Goal: Navigation & Orientation: Find specific page/section

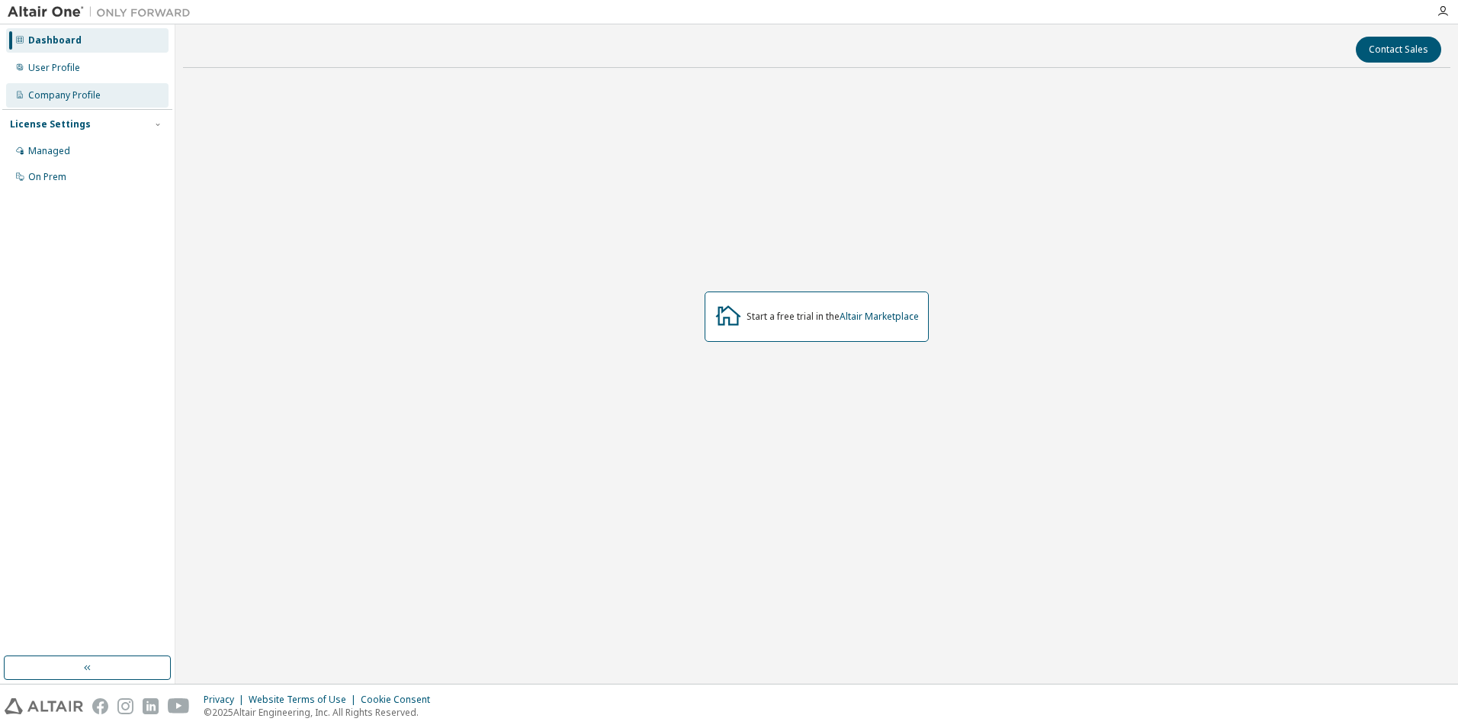
click at [57, 97] on div "Company Profile" at bounding box center [64, 95] width 72 height 12
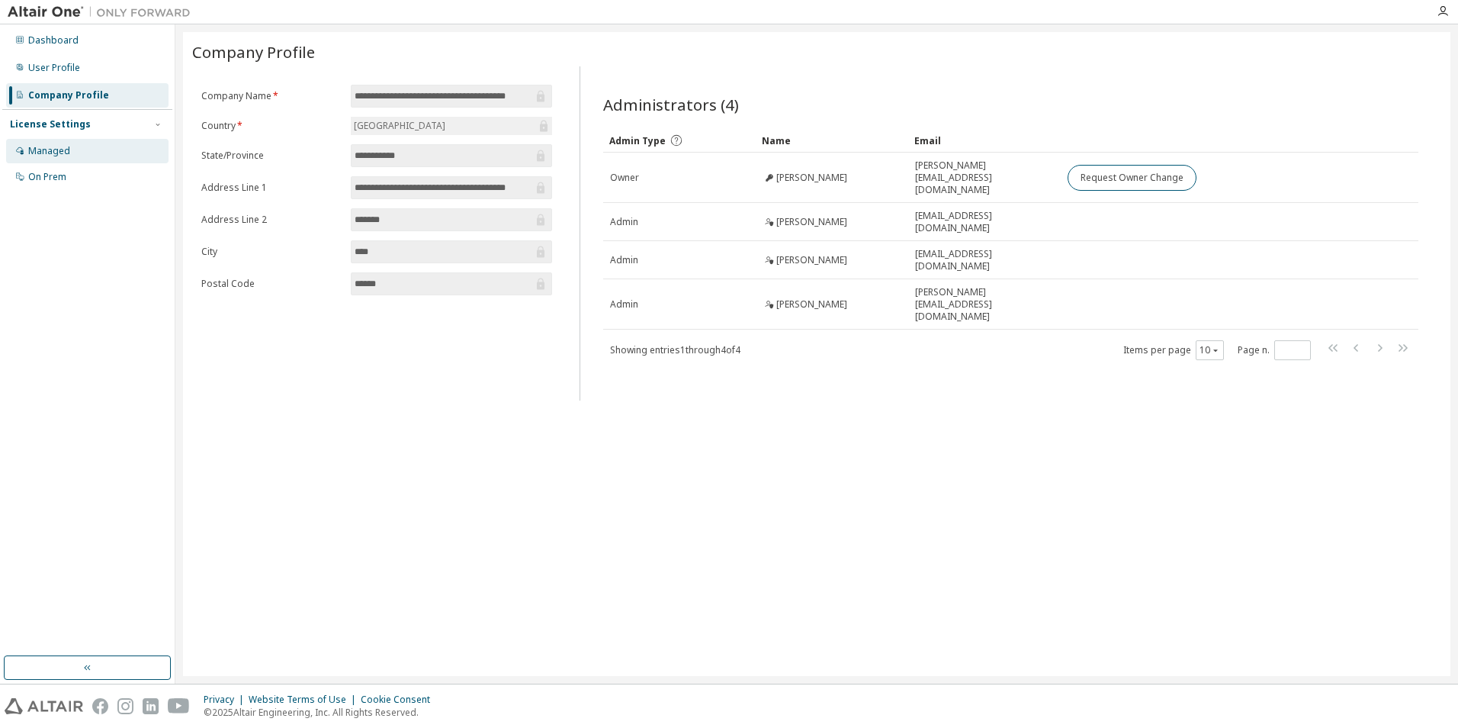
click at [74, 149] on div "Managed" at bounding box center [87, 151] width 162 height 24
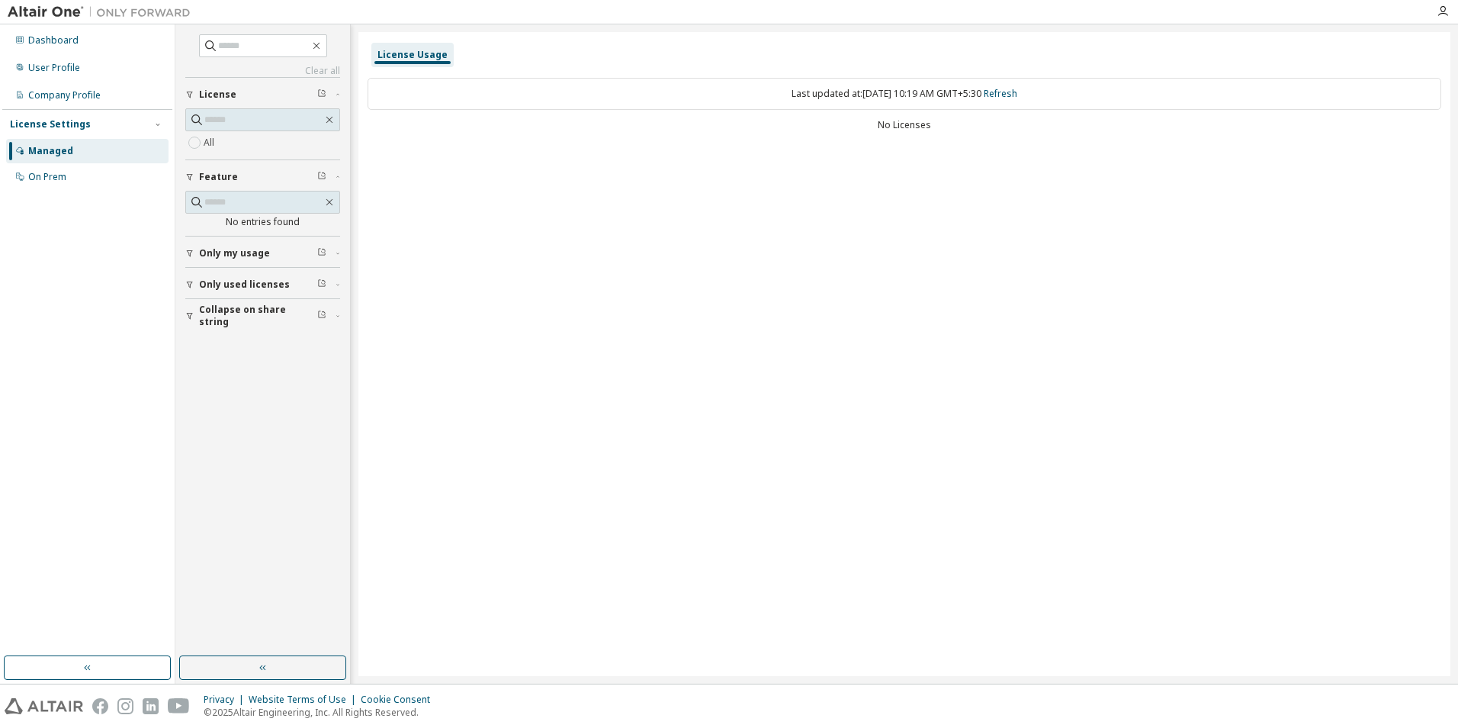
click at [254, 284] on span "Only used licenses" at bounding box center [244, 284] width 91 height 12
click at [63, 176] on div "On Prem" at bounding box center [47, 177] width 38 height 12
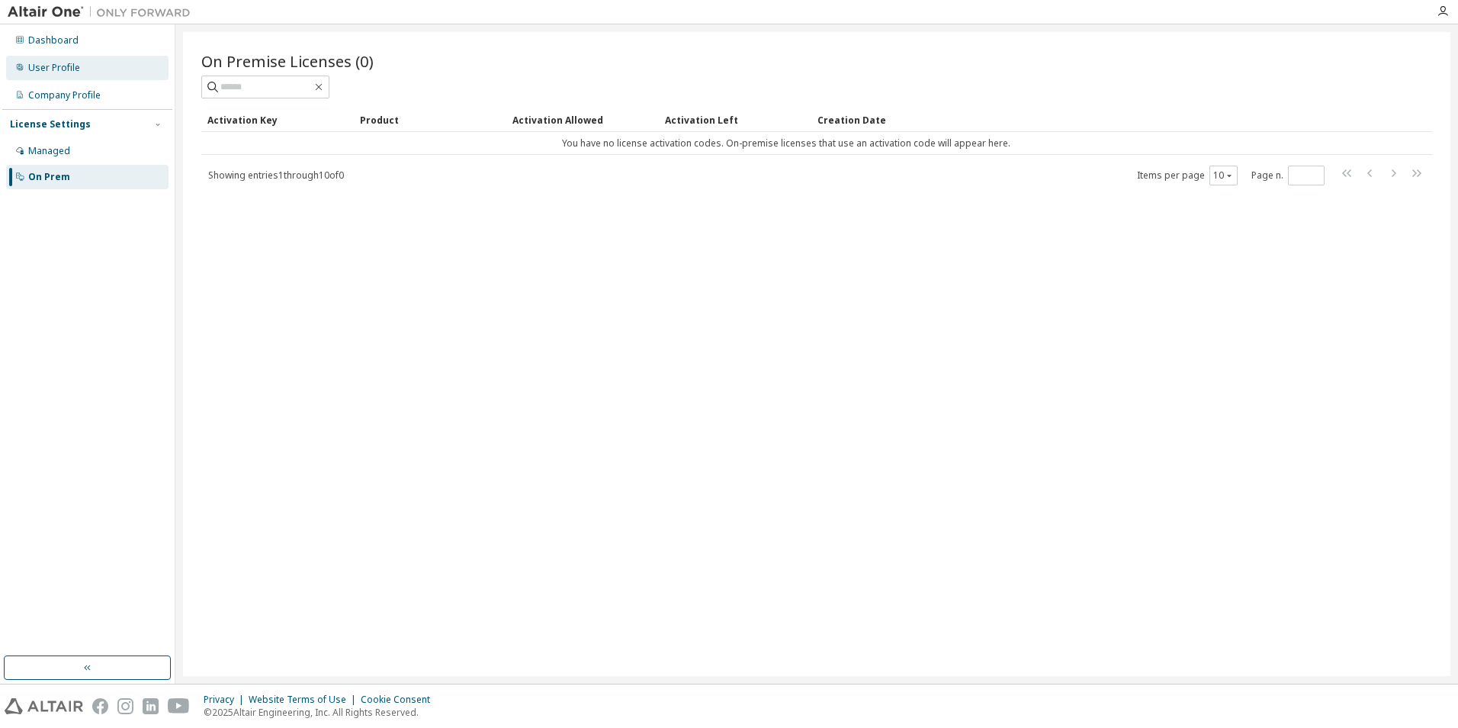
click at [51, 72] on div "User Profile" at bounding box center [54, 68] width 52 height 12
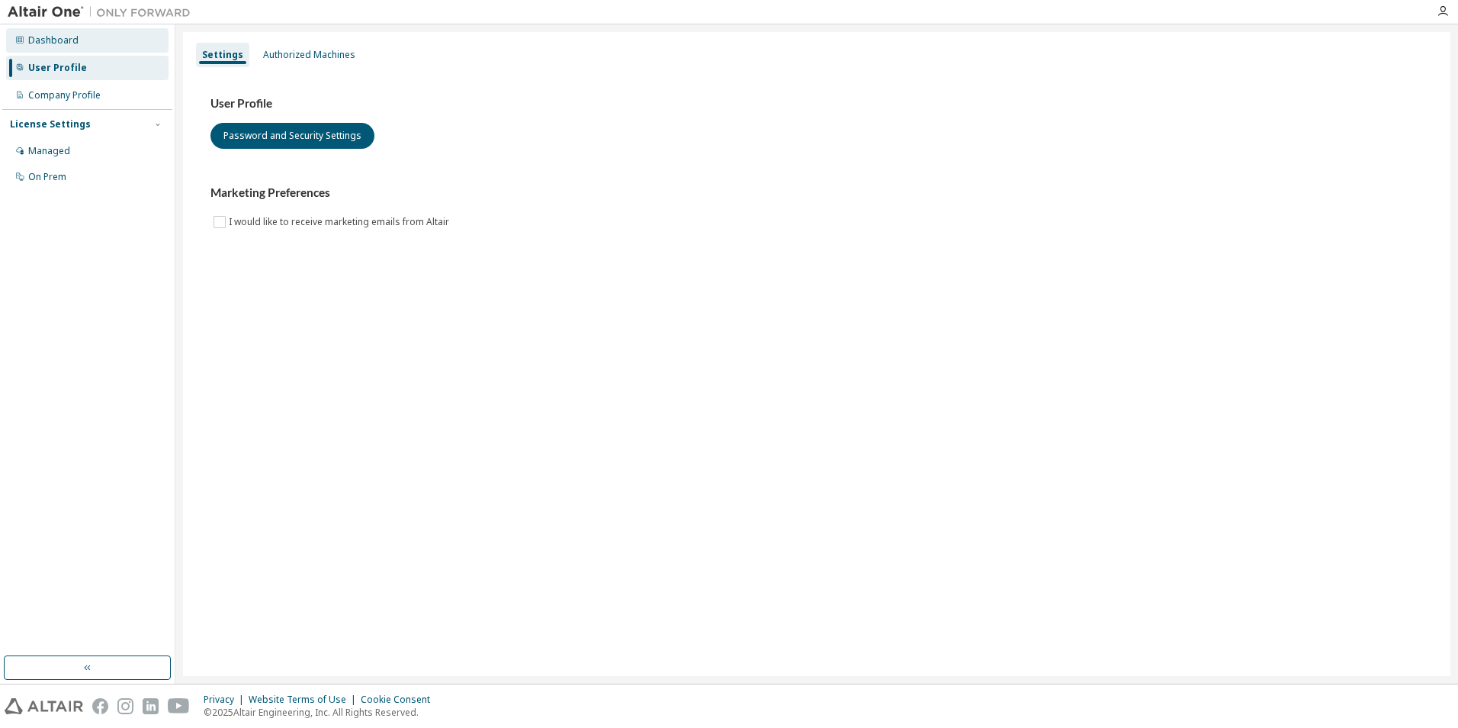
click at [59, 42] on div "Dashboard" at bounding box center [53, 40] width 50 height 12
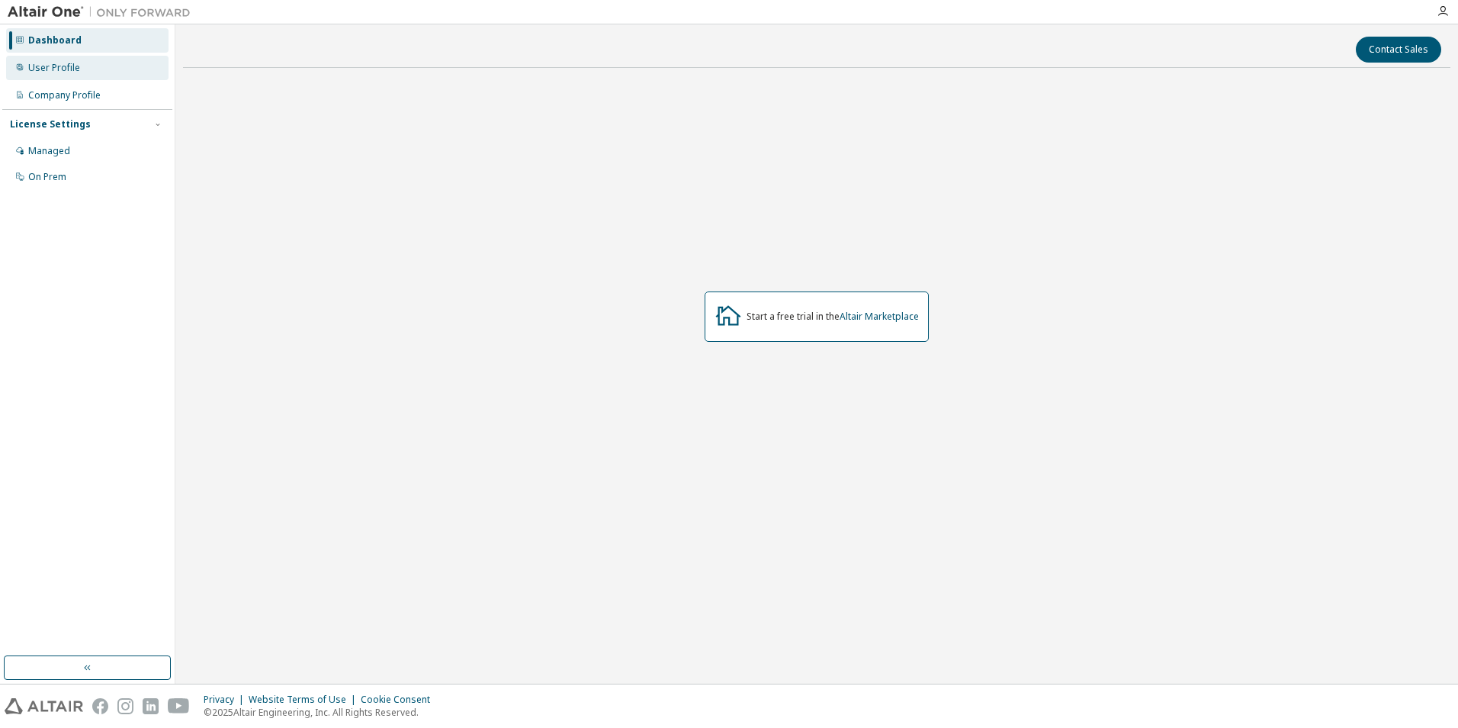
click at [59, 63] on div "User Profile" at bounding box center [54, 68] width 52 height 12
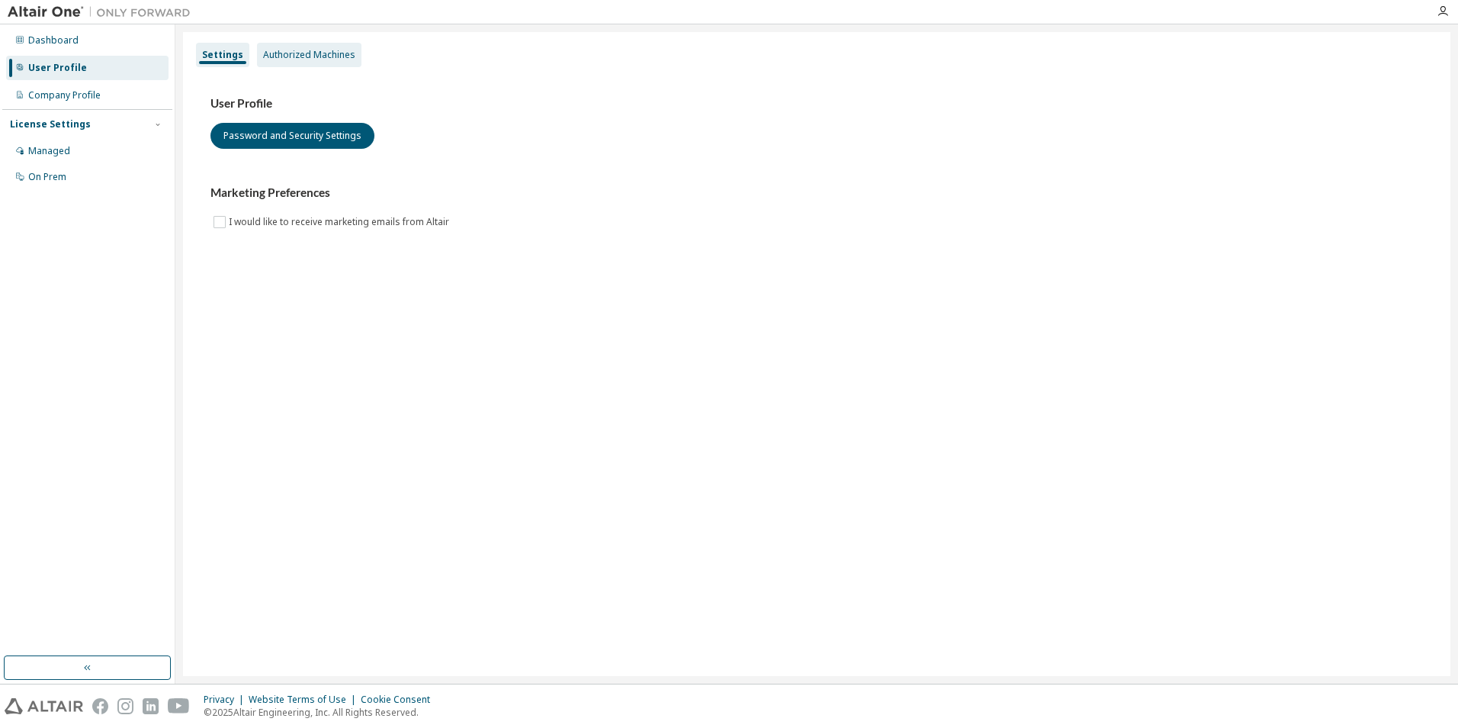
click at [307, 54] on div "Authorized Machines" at bounding box center [309, 55] width 92 height 12
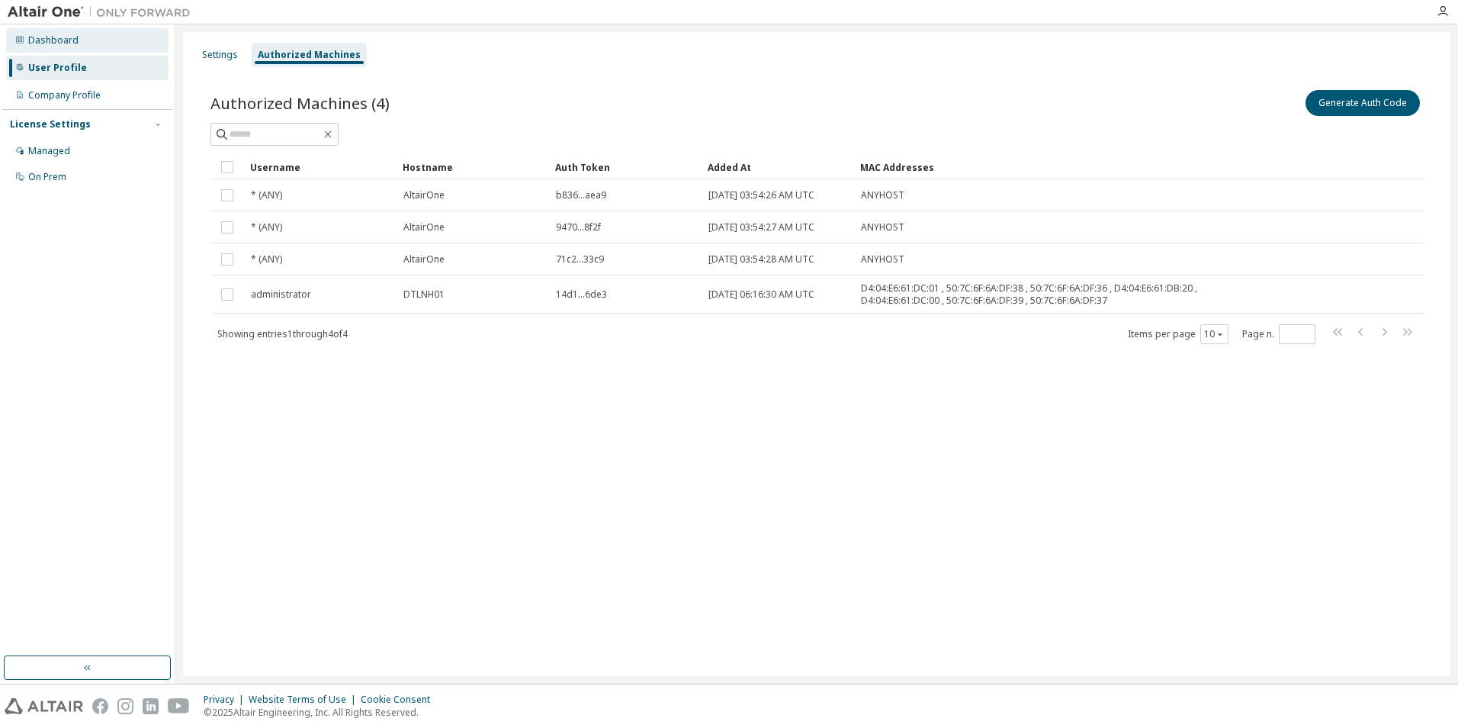
click at [50, 37] on div "Dashboard" at bounding box center [53, 40] width 50 height 12
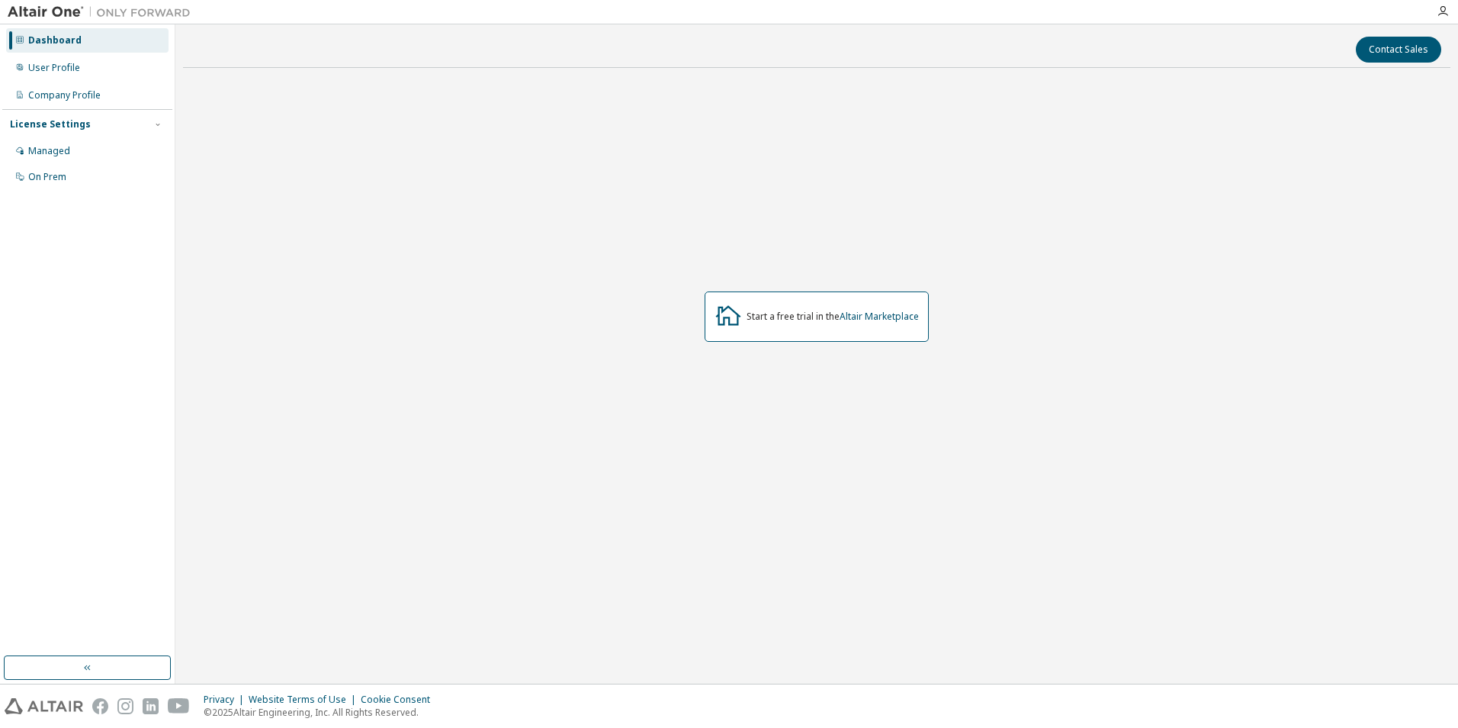
click at [19, 12] on img at bounding box center [103, 12] width 191 height 15
click at [55, 124] on div "License Settings" at bounding box center [50, 124] width 81 height 12
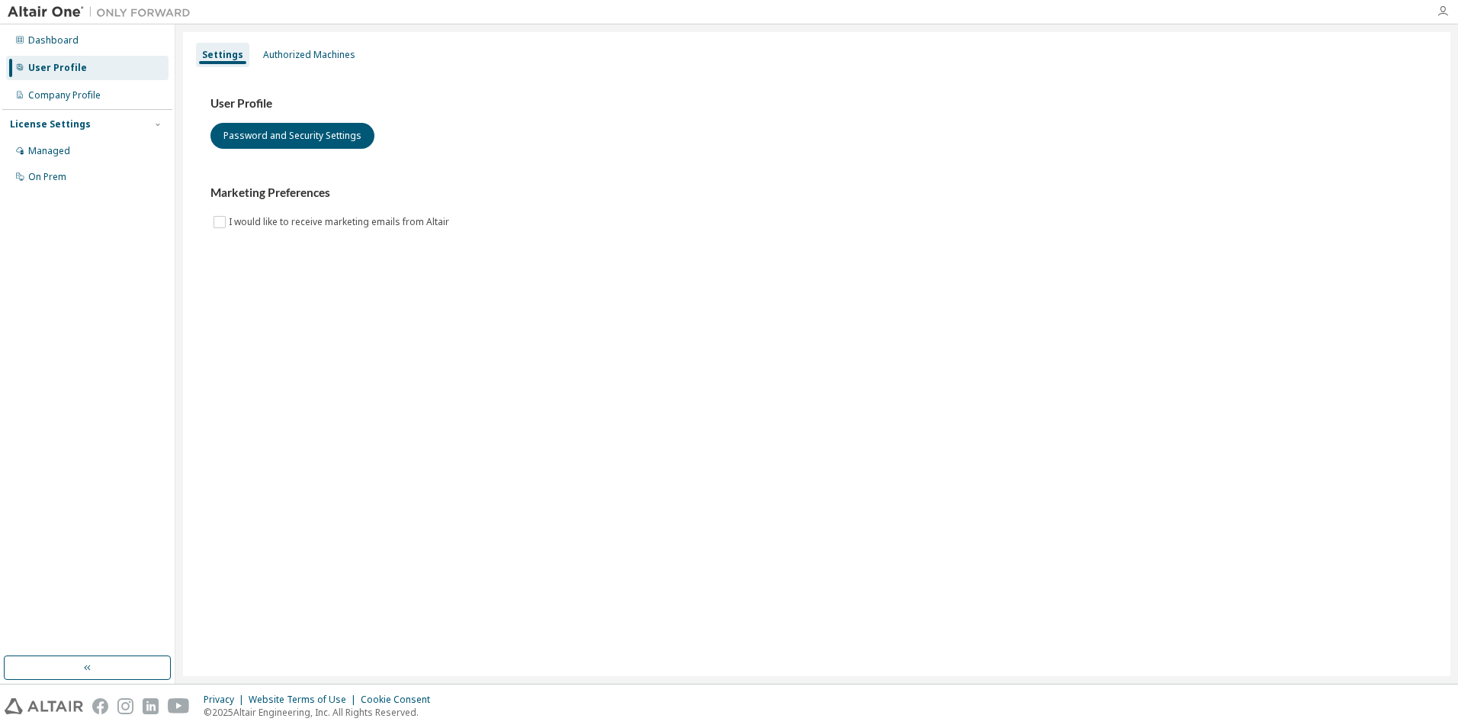
click at [1447, 8] on icon "button" at bounding box center [1443, 11] width 12 height 12
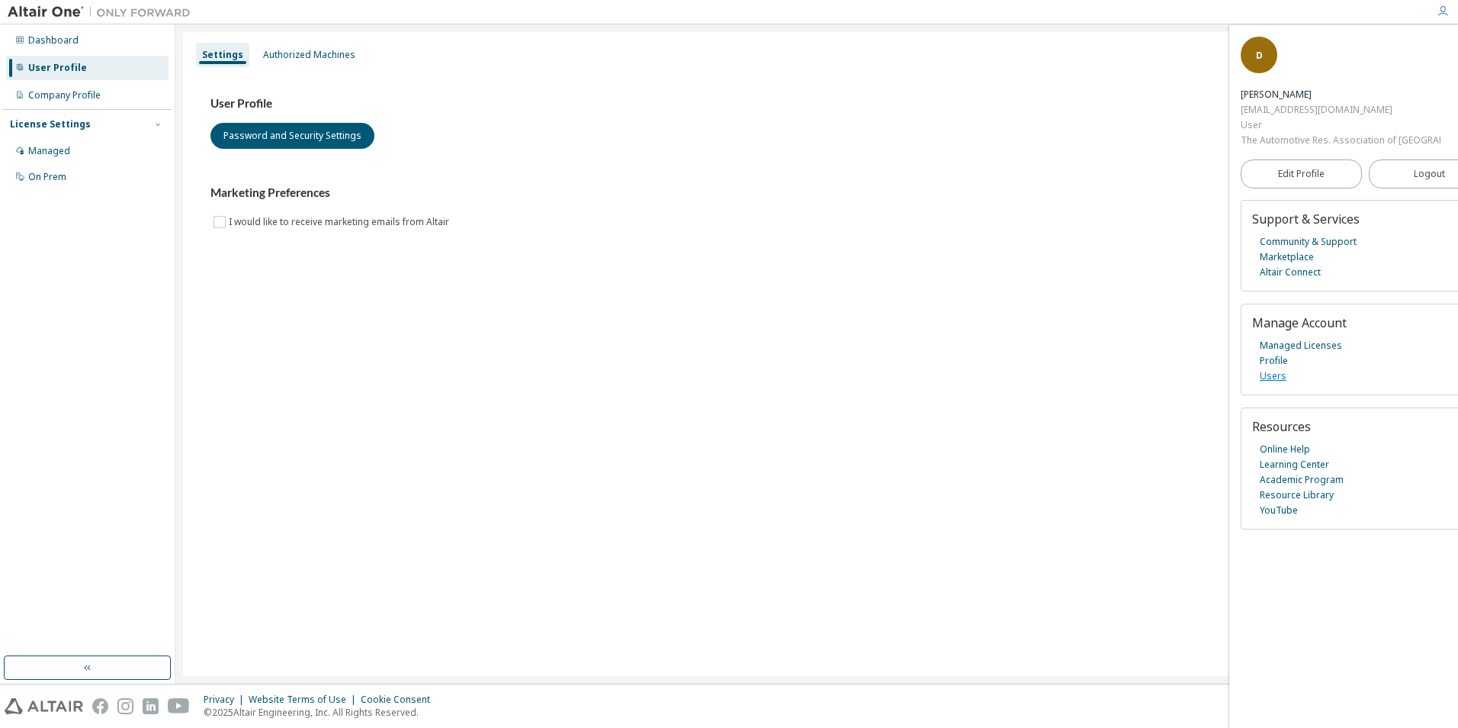
click at [1274, 377] on link "Users" at bounding box center [1273, 375] width 27 height 15
click at [1444, 10] on icon "button" at bounding box center [1443, 11] width 12 height 12
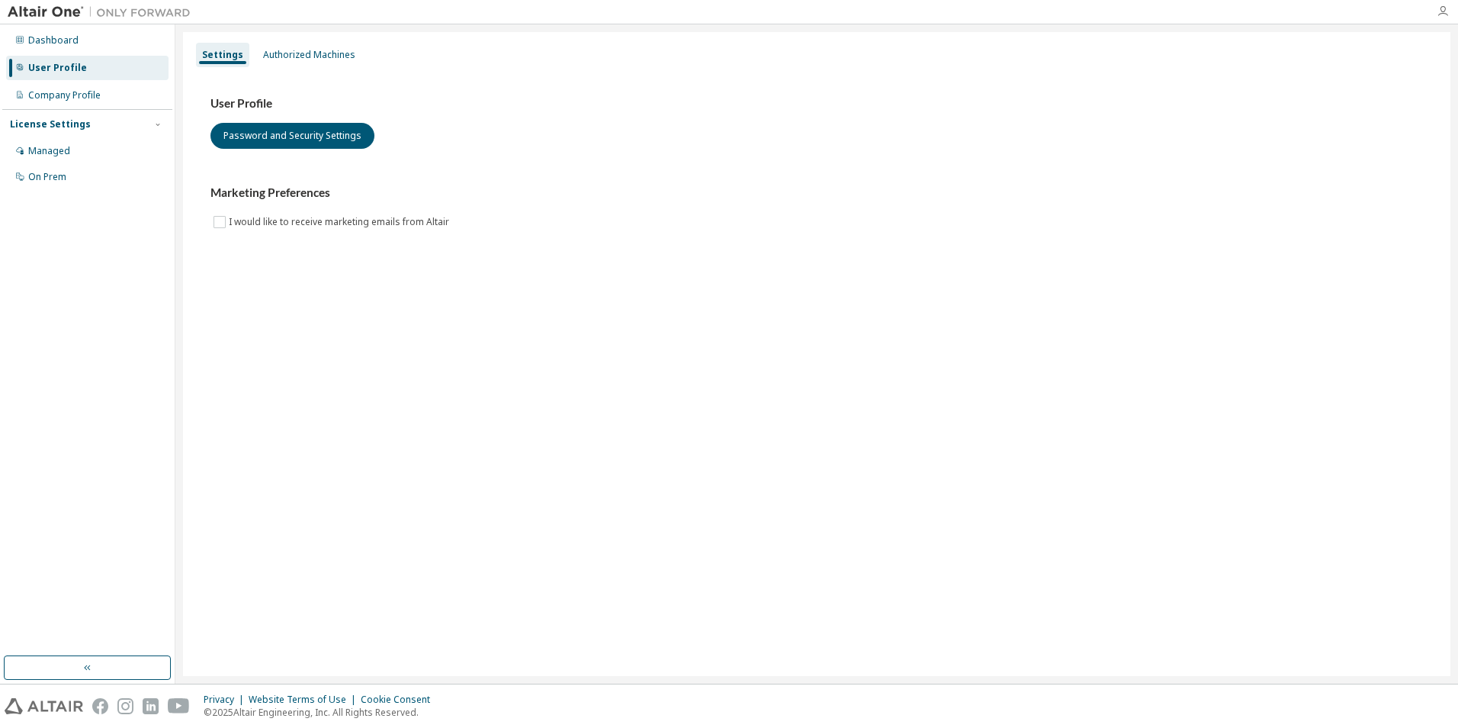
click at [1441, 13] on icon "button" at bounding box center [1443, 11] width 12 height 12
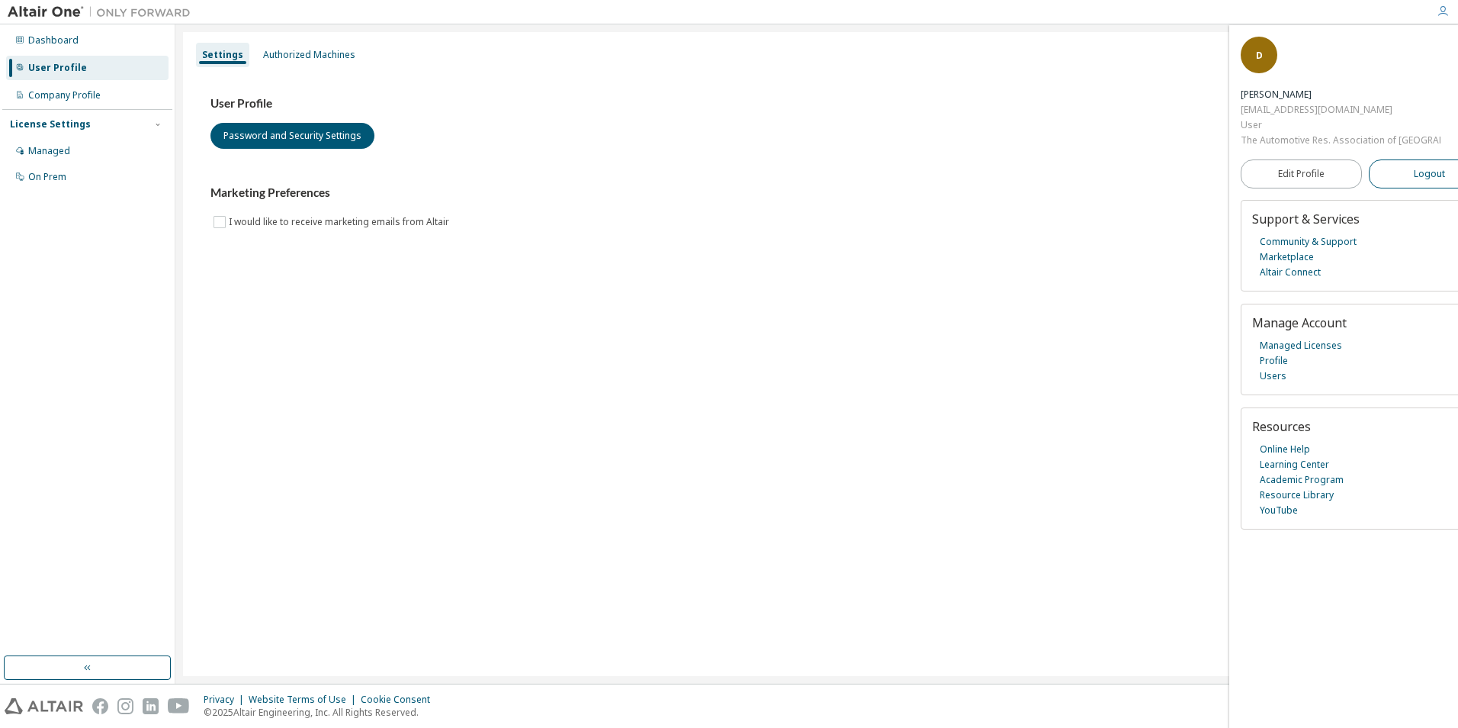
click at [1383, 165] on button "Logout" at bounding box center [1429, 173] width 121 height 29
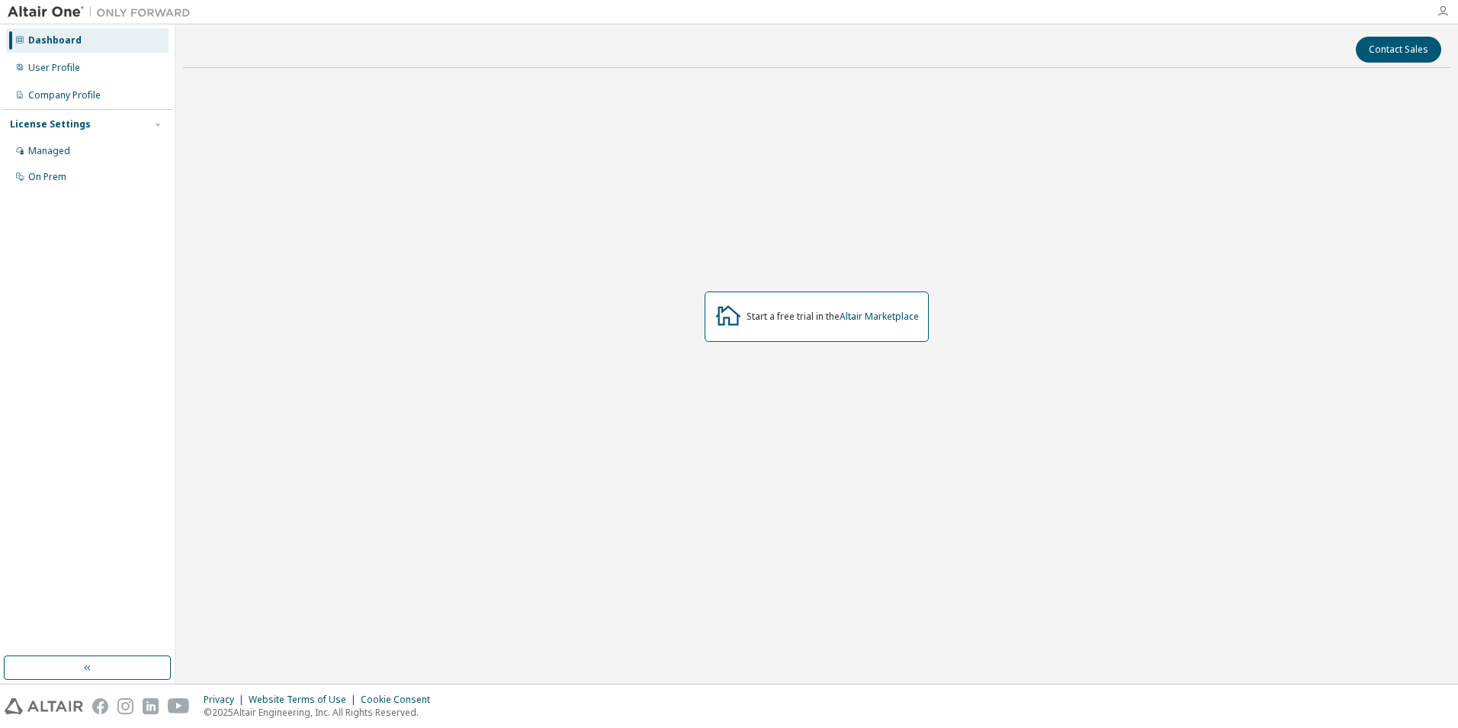
click at [1443, 8] on icon "button" at bounding box center [1443, 11] width 12 height 12
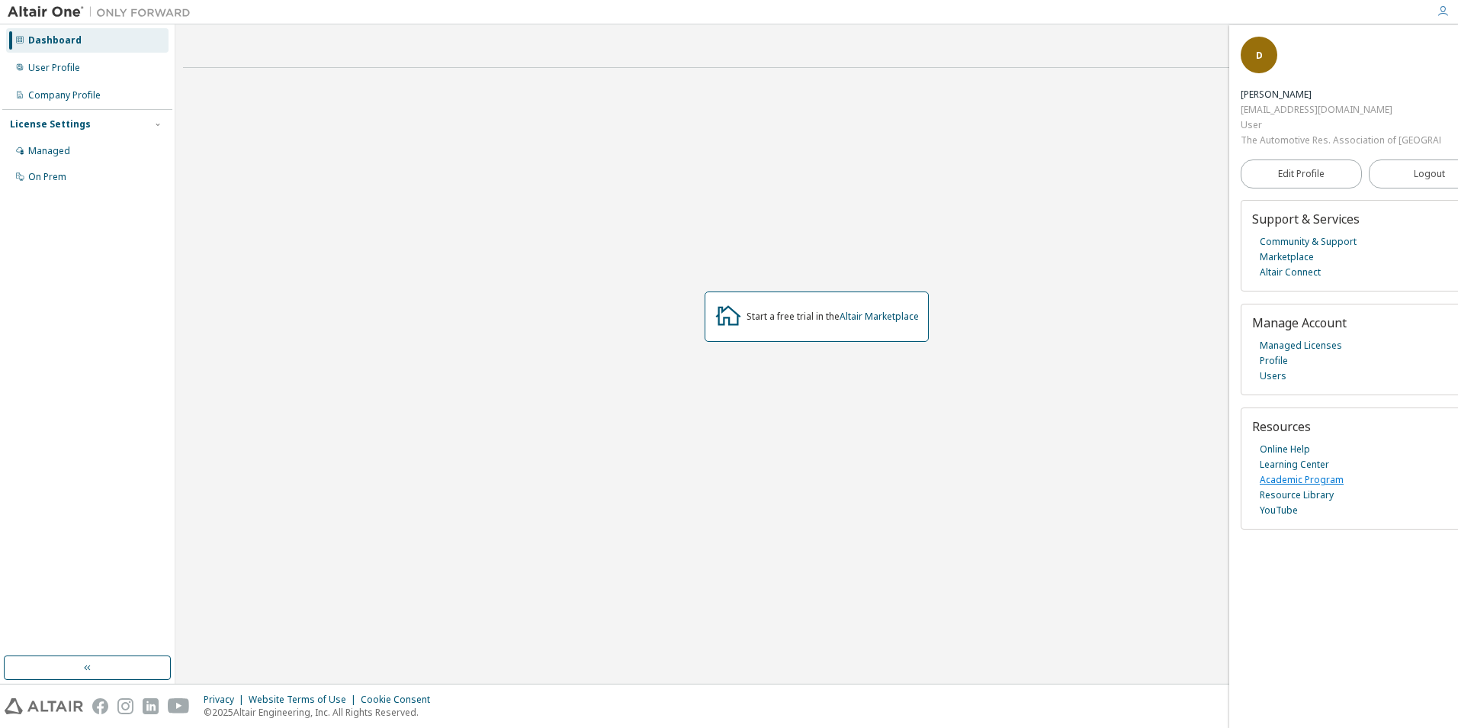
click at [1295, 480] on link "Academic Program" at bounding box center [1302, 479] width 84 height 15
click at [1303, 275] on link "Altair Connect" at bounding box center [1290, 272] width 61 height 15
